Goal: Information Seeking & Learning: Compare options

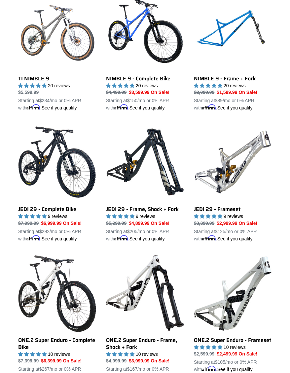
scroll to position [628, 0]
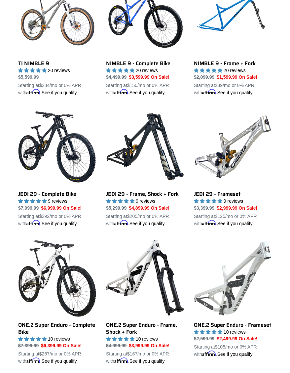
click at [236, 295] on link "ONE.2 Super Enduro - Frameset" at bounding box center [233, 298] width 78 height 119
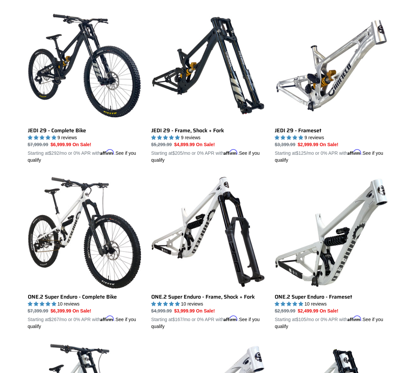
scroll to position [857, 0]
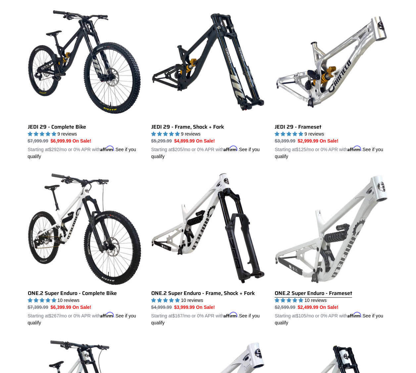
click at [323, 233] on link "ONE.2 Super Enduro - Frameset" at bounding box center [330, 249] width 113 height 155
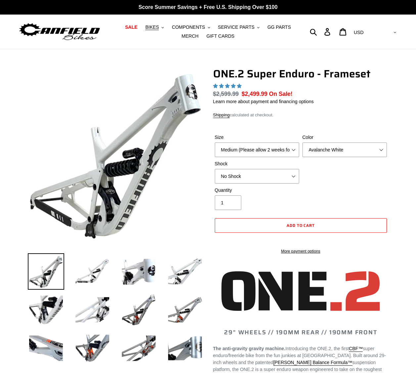
select select "highest-rating"
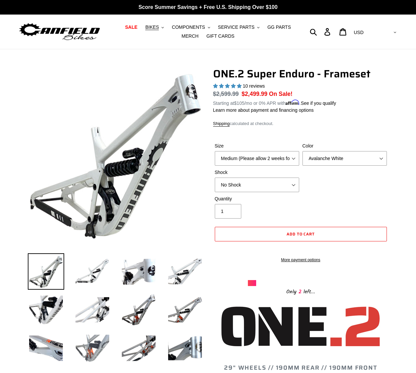
click at [96, 348] on img at bounding box center [92, 348] width 36 height 36
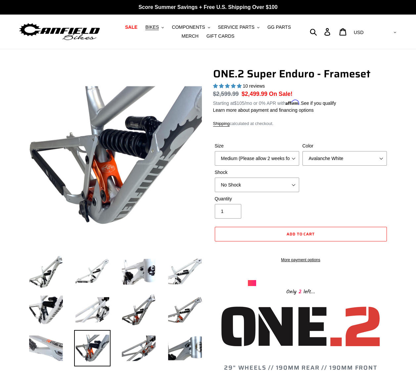
click at [39, 350] on img at bounding box center [46, 348] width 36 height 36
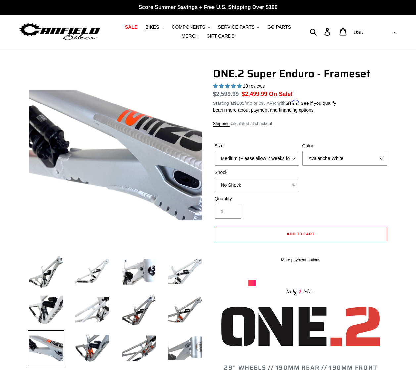
click at [188, 345] on img at bounding box center [185, 348] width 36 height 36
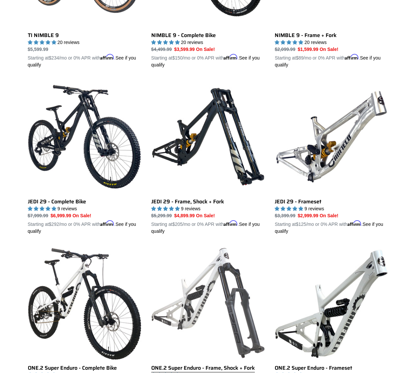
scroll to position [773, 0]
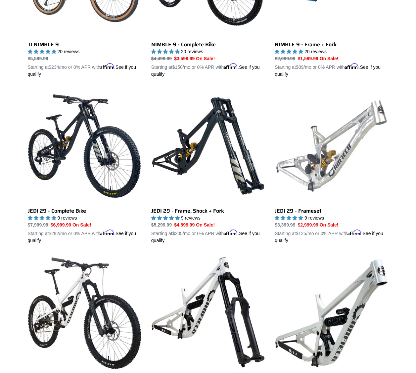
click at [333, 175] on link "JEDI 29 - Frameset" at bounding box center [330, 166] width 113 height 155
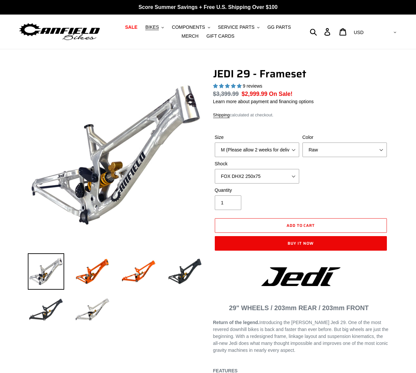
select select "highest-rating"
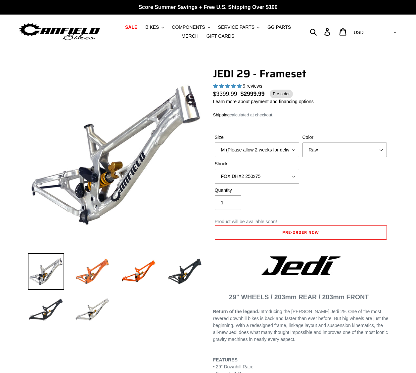
click at [90, 270] on img at bounding box center [92, 271] width 36 height 36
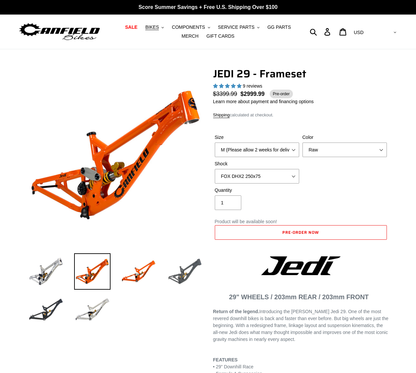
click at [196, 268] on img at bounding box center [185, 271] width 36 height 36
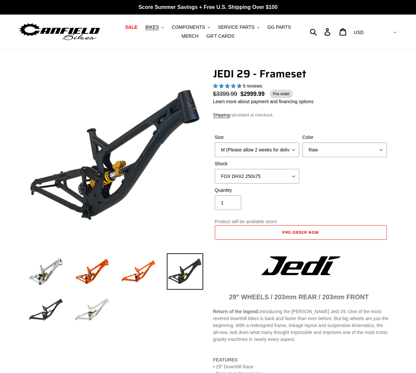
click at [97, 314] on img at bounding box center [92, 310] width 36 height 36
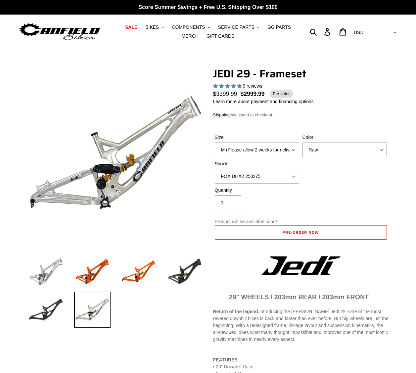
click at [50, 277] on img at bounding box center [46, 271] width 36 height 36
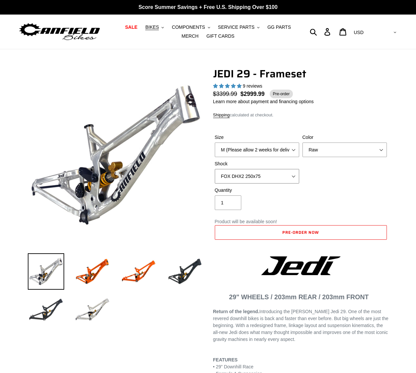
click at [255, 181] on select "No Shock FOX DHX2 250x75 RockShox Vivid Ultimate DH 250x75 EXT e-Storia LOX V3" at bounding box center [257, 176] width 84 height 15
select select "EXT e-Storia LOX V3"
click at [215, 169] on select "No Shock FOX DHX2 250x75 RockShox Vivid Ultimate DH 250x75 EXT e-Storia LOX V3" at bounding box center [257, 176] width 84 height 15
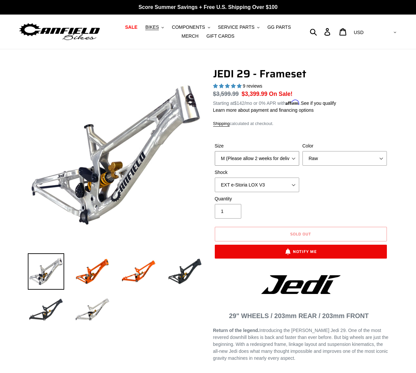
click at [269, 158] on select "M (Please allow 2 weeks for delivery) L (Please allow 2 weeks for delivery) XL" at bounding box center [257, 158] width 84 height 15
select select "XL"
click at [215, 151] on select "M (Please allow 2 weeks for delivery) L (Please allow 2 weeks for delivery) XL" at bounding box center [257, 158] width 84 height 15
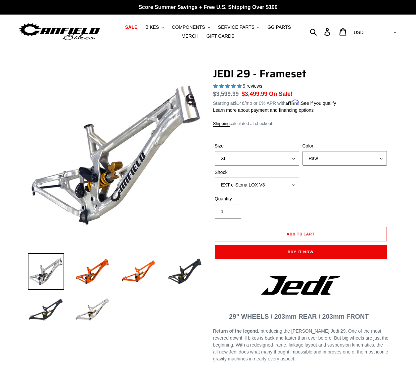
click at [321, 160] on select "Orange Raw Stealth Black" at bounding box center [344, 158] width 84 height 15
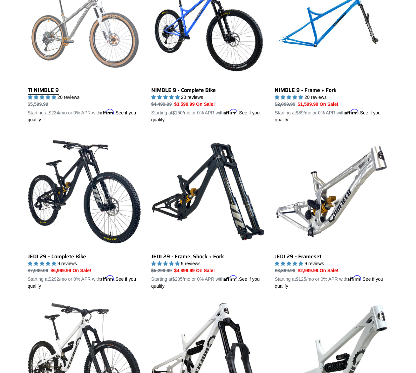
scroll to position [773, 0]
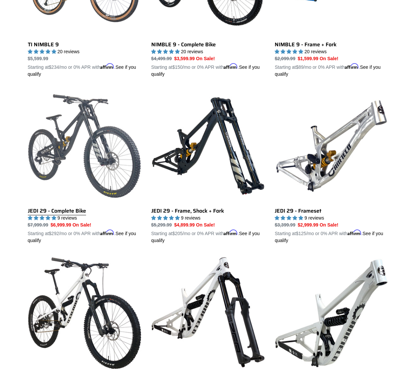
click at [88, 163] on link "JEDI 29 - Complete Bike" at bounding box center [84, 166] width 113 height 155
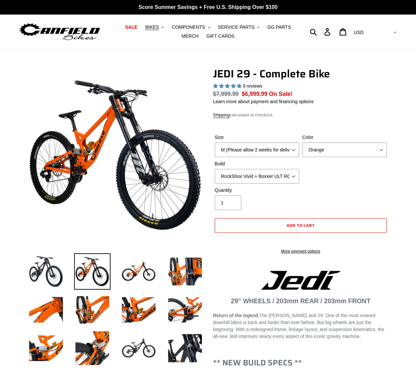
select select "highest-rating"
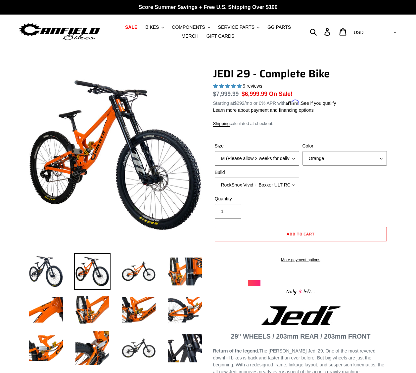
click at [276, 158] on select "M (Please allow 2 weeks for delivery) L (Please allow 2 weeks for delivery) XL …" at bounding box center [257, 158] width 84 height 15
click at [215, 151] on select "M (Please allow 2 weeks for delivery) L (Please allow 2 weeks for delivery) XL …" at bounding box center [257, 158] width 84 height 15
click at [268, 161] on select "M (Please allow 2 weeks for delivery) L (Please allow 2 weeks for delivery) XL …" at bounding box center [257, 158] width 84 height 15
select select "XL (Please allow 2 weeks for delivery)"
click at [215, 151] on select "M (Please allow 2 weeks for delivery) L (Please allow 2 weeks for delivery) XL …" at bounding box center [257, 158] width 84 height 15
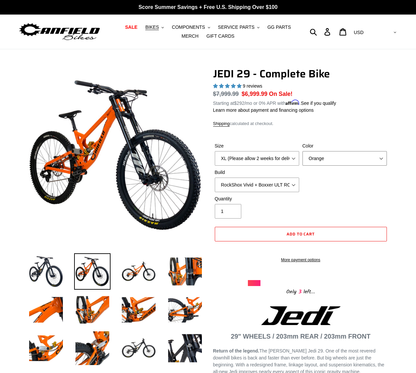
click at [327, 161] on select "Orange Stealth Black Raw" at bounding box center [344, 158] width 84 height 15
select select "Raw"
click at [302, 151] on select "Orange Stealth Black Raw" at bounding box center [344, 158] width 84 height 15
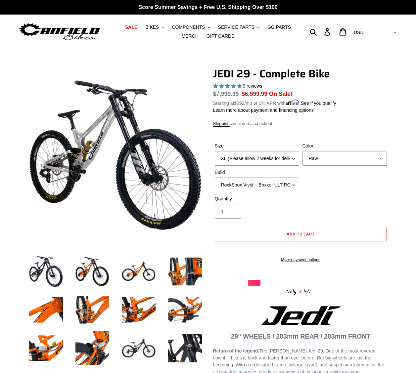
click at [275, 184] on select "RockShox Vivid + Boxxer ULT RC2 C3 200 + SRAM XO RockShox Vivid + Boxxer ULT RC…" at bounding box center [257, 185] width 84 height 15
click at [373, 189] on div "Size M (Please allow 2 weeks for delivery) L (Please allow 2 weeks for delivery…" at bounding box center [300, 169] width 175 height 53
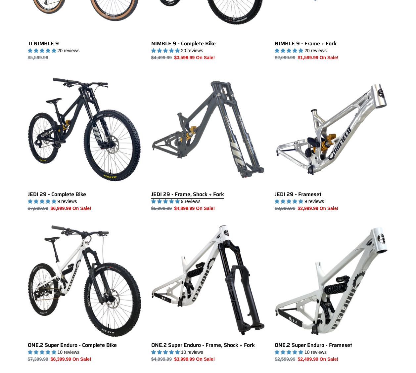
scroll to position [773, 0]
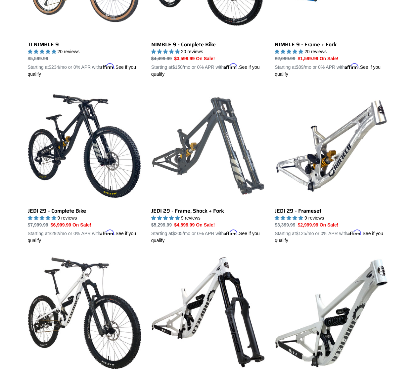
click at [223, 157] on link "JEDI 29 - Frame, Shock + Fork" at bounding box center [207, 166] width 113 height 155
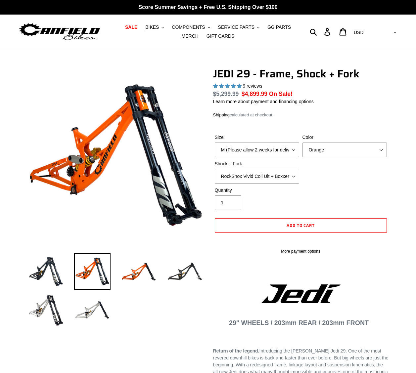
select select "highest-rating"
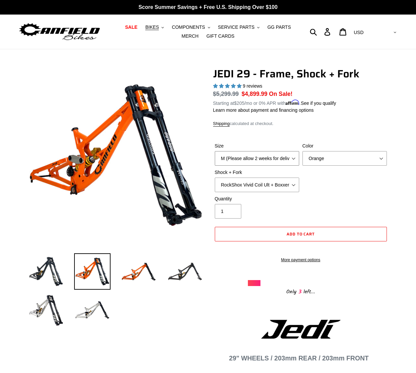
click at [285, 160] on select "M (Please allow 2 weeks for delivery) L (Please allow 2 weeks for delivery) XL" at bounding box center [257, 158] width 84 height 15
click at [215, 151] on select "M (Please allow 2 weeks for delivery) L (Please allow 2 weeks for delivery) XL" at bounding box center [257, 158] width 84 height 15
click at [270, 158] on select "M (Please allow 2 weeks for delivery) L (Please allow 2 weeks for delivery) XL" at bounding box center [257, 158] width 84 height 15
select select "XL"
click at [215, 151] on select "M (Please allow 2 weeks for delivery) L (Please allow 2 weeks for delivery) XL" at bounding box center [257, 158] width 84 height 15
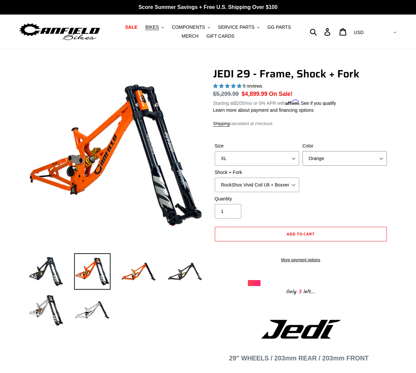
click at [342, 159] on select "Orange Stealth Black Raw" at bounding box center [344, 158] width 84 height 15
select select "Raw"
click at [302, 151] on select "Orange Stealth Black Raw" at bounding box center [344, 158] width 84 height 15
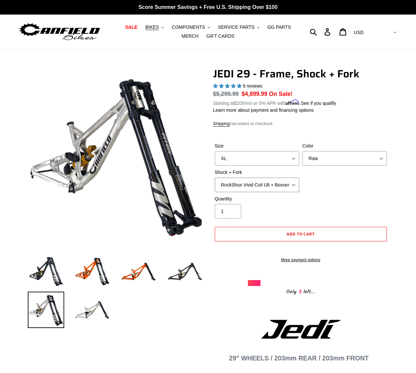
click at [261, 184] on select "RockShox Vivid Coil Ult + Boxxer RC2 C3 Ult Fox DHX2 250x75 + Fox 40 Float Grip…" at bounding box center [257, 185] width 84 height 15
select select "EXT Storia LOK V3 + EXT Vaia 200"
click at [215, 178] on select "RockShox Vivid Coil Ult + Boxxer RC2 C3 Ult Fox DHX2 250x75 + Fox 40 Float Grip…" at bounding box center [257, 185] width 84 height 15
click at [271, 180] on select "RockShox Vivid Coil Ult + Boxxer RC2 C3 Ult Fox DHX2 250x75 + Fox 40 Float Grip…" at bounding box center [257, 185] width 84 height 15
click at [215, 178] on select "RockShox Vivid Coil Ult + Boxxer RC2 C3 Ult Fox DHX2 250x75 + Fox 40 Float Grip…" at bounding box center [257, 185] width 84 height 15
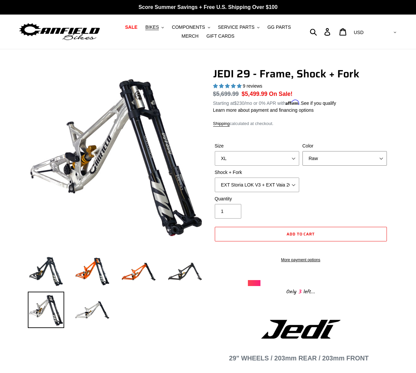
click at [354, 159] on select "Orange Stealth Black Raw" at bounding box center [344, 158] width 84 height 15
select select "Stealth Black"
click at [302, 151] on select "Orange Stealth Black Raw" at bounding box center [344, 158] width 84 height 15
click at [47, 265] on img at bounding box center [46, 271] width 36 height 36
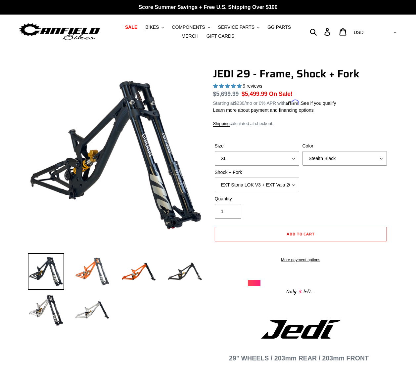
click at [93, 271] on img at bounding box center [92, 271] width 36 height 36
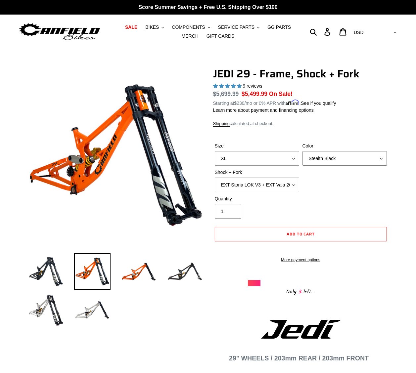
click at [371, 153] on select "Orange Stealth Black Raw" at bounding box center [344, 158] width 84 height 15
click at [38, 304] on img at bounding box center [46, 310] width 36 height 36
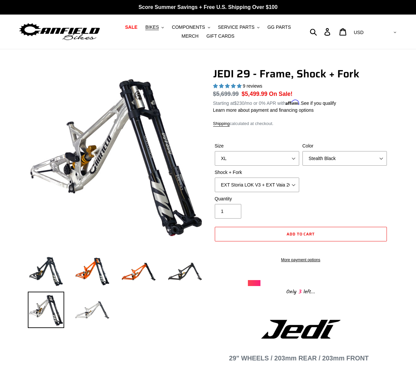
click at [97, 316] on img at bounding box center [92, 310] width 36 height 36
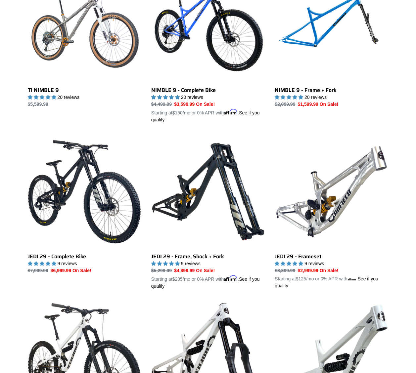
scroll to position [773, 0]
